Goal: Browse casually: Explore the website without a specific task or goal

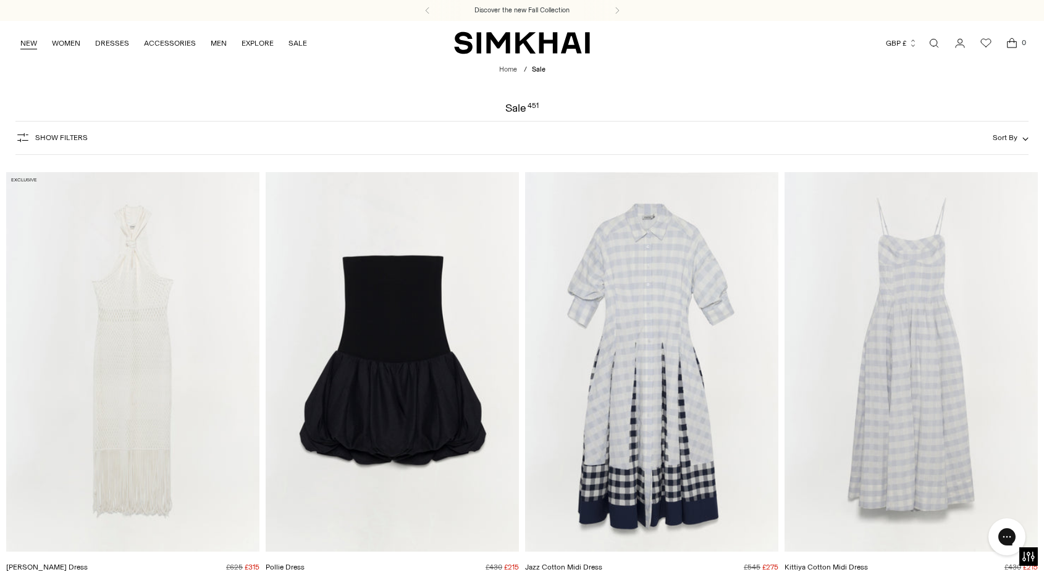
click at [31, 43] on link "NEW" at bounding box center [28, 43] width 17 height 27
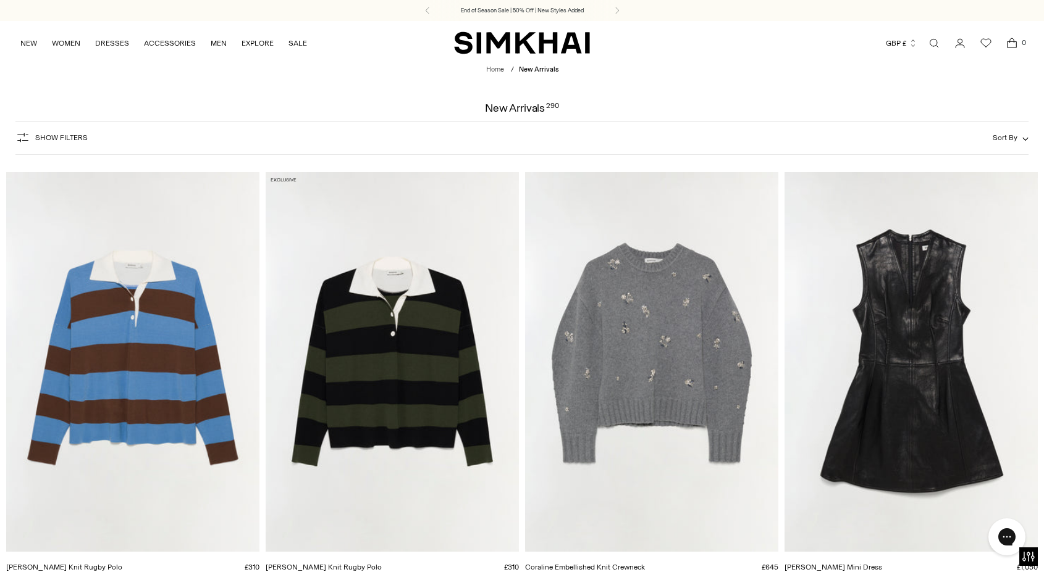
click at [1005, 136] on span "Sort By" at bounding box center [1004, 137] width 25 height 9
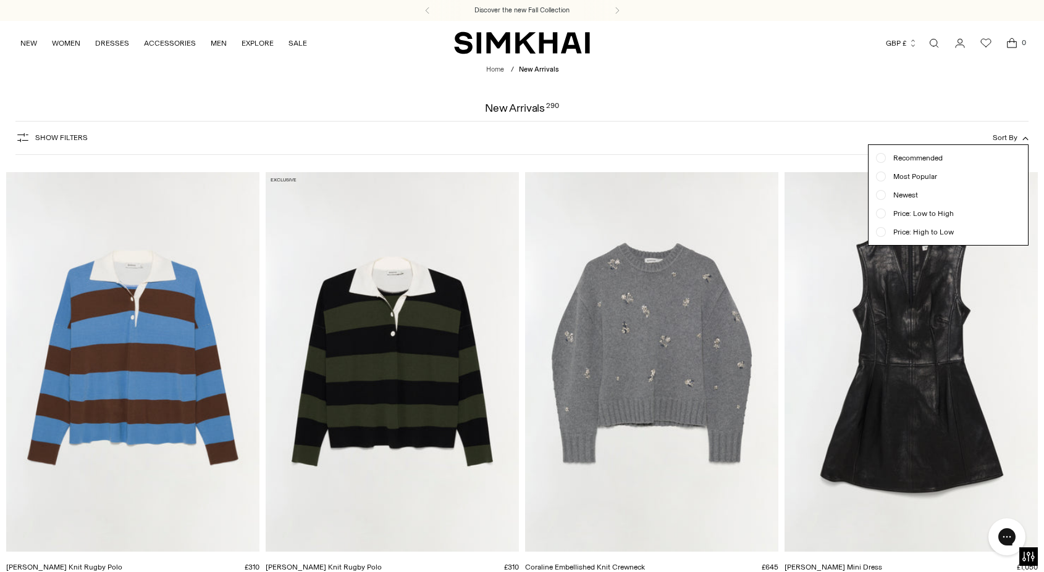
click at [900, 195] on span "Newest" at bounding box center [902, 195] width 32 height 11
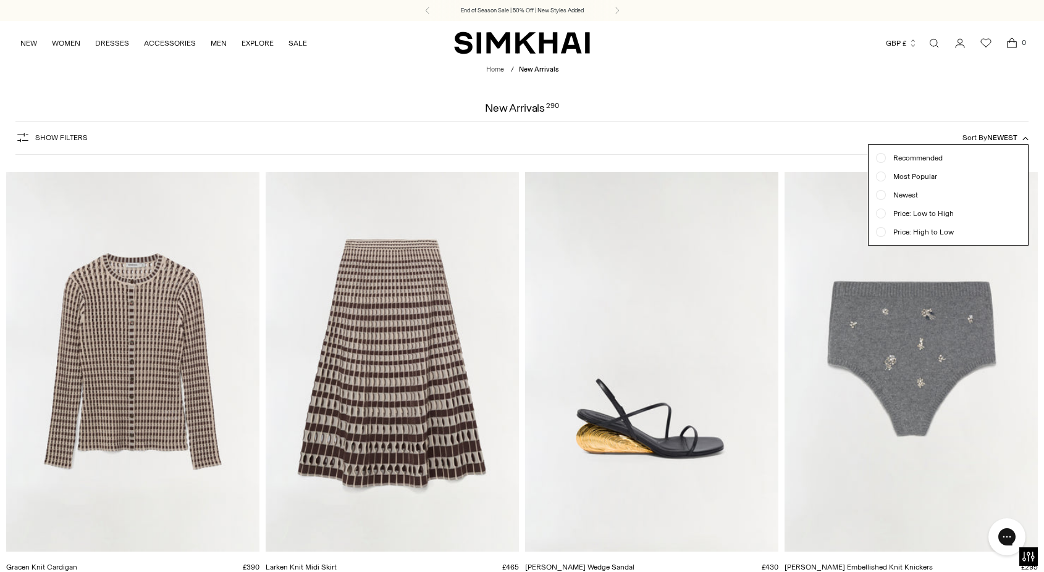
click at [366, 109] on div at bounding box center [522, 286] width 1044 height 572
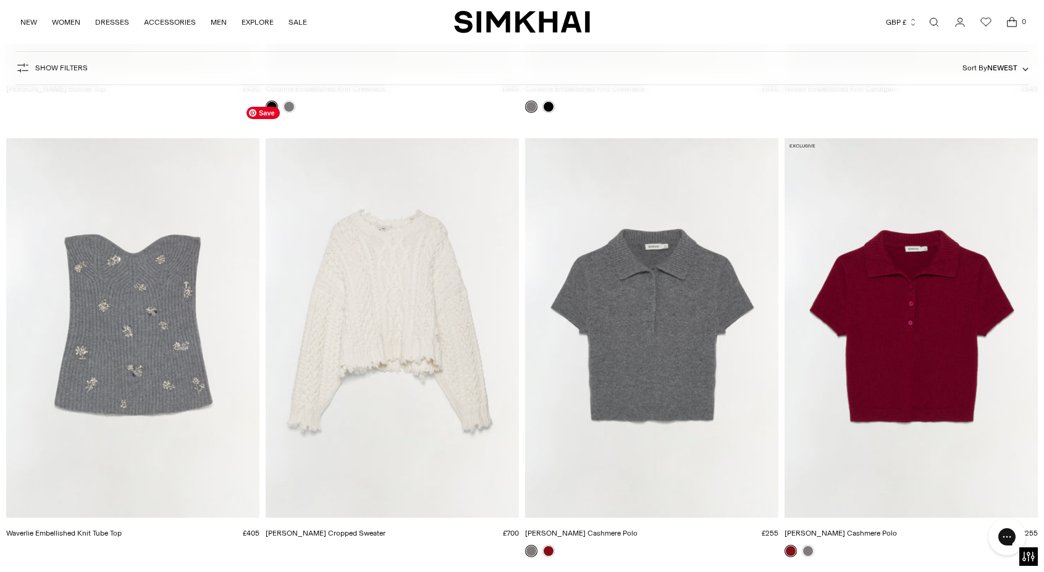
scroll to position [5302, 0]
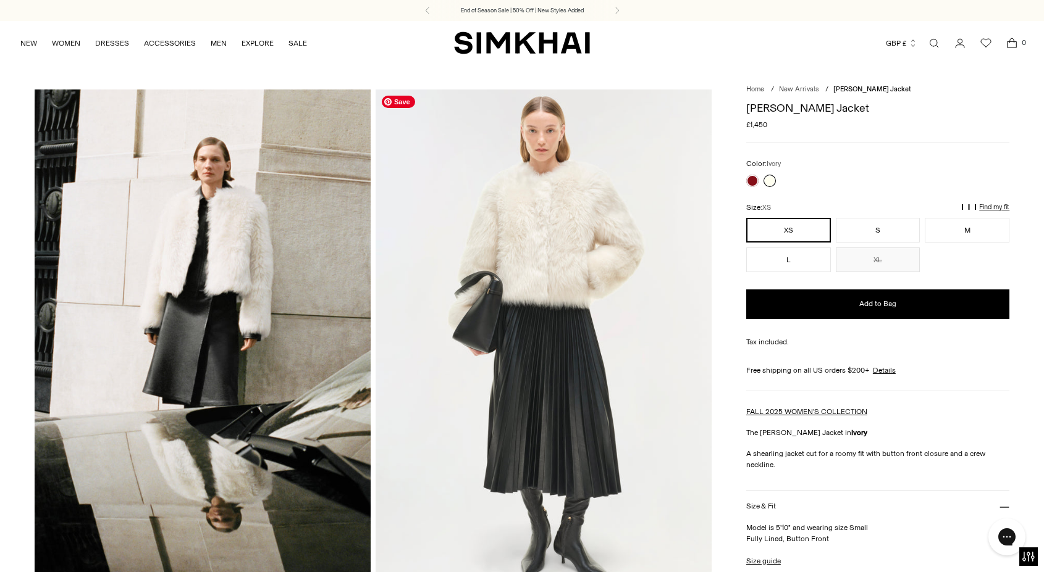
click at [622, 198] on img at bounding box center [543, 342] width 336 height 504
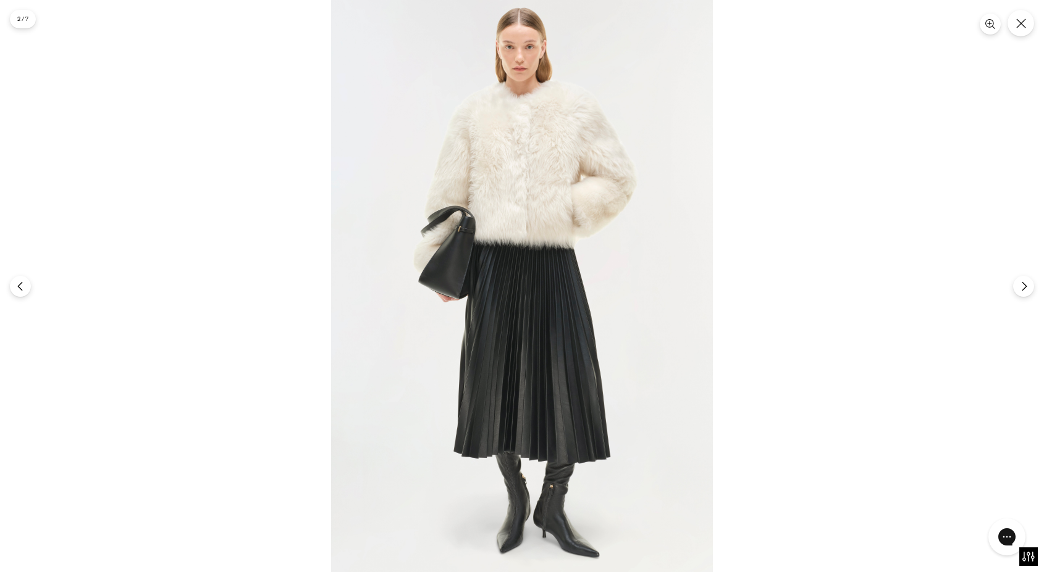
click at [611, 232] on img at bounding box center [522, 286] width 382 height 572
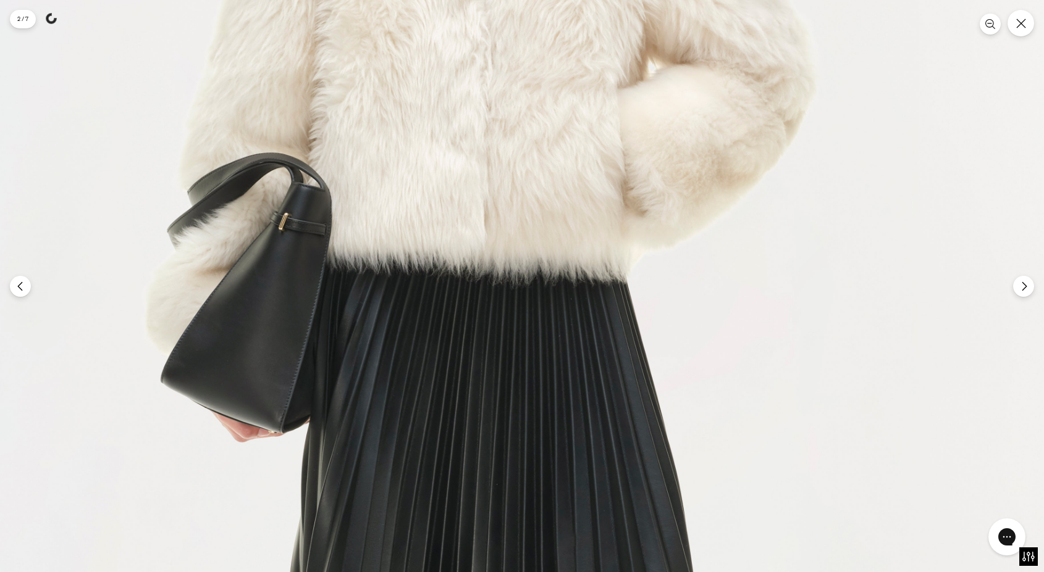
click at [580, 210] on img at bounding box center [471, 393] width 1145 height 1717
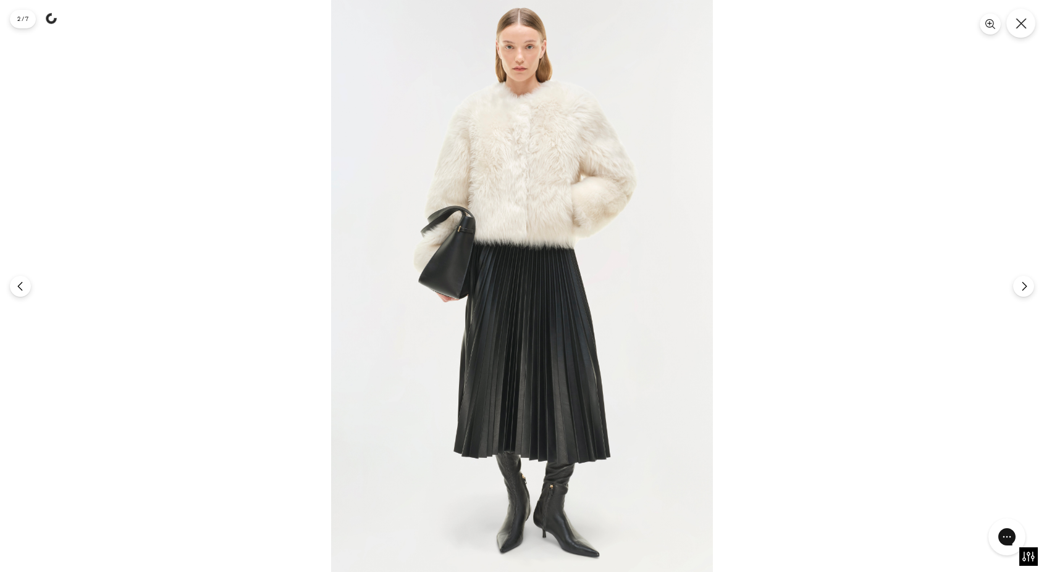
click at [1024, 17] on button "Close" at bounding box center [1020, 23] width 29 height 29
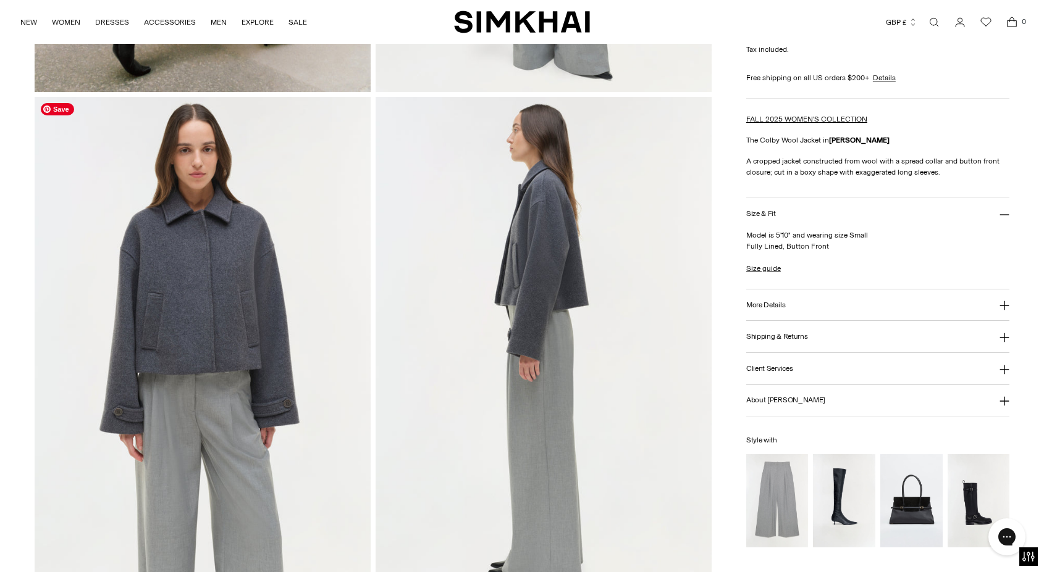
scroll to position [513, 0]
